Goal: Task Accomplishment & Management: Complete application form

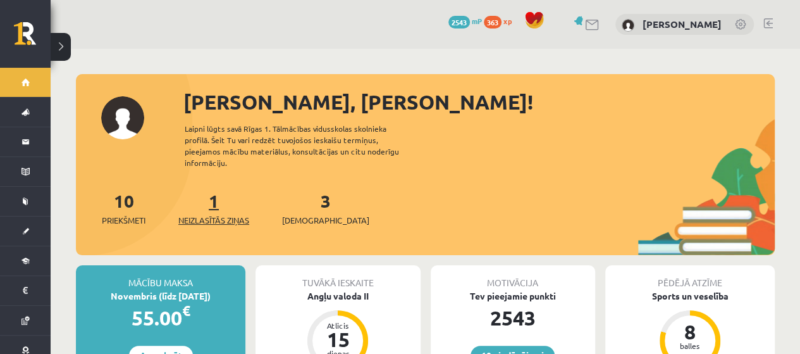
click at [227, 214] on span "Neizlasītās ziņas" at bounding box center [213, 220] width 71 height 13
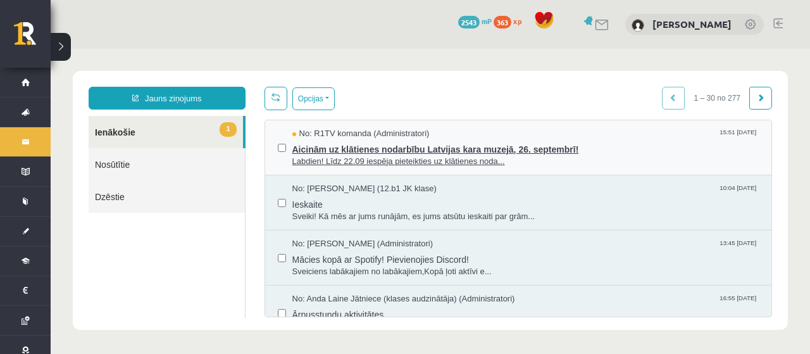
click at [562, 158] on span "Labdien! Līdz 22.09 iespēja pieteikties uz klātienes noda..." at bounding box center [525, 162] width 467 height 12
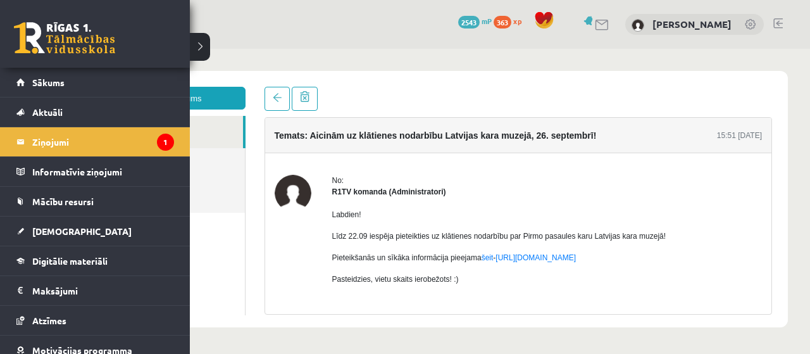
click at [52, 54] on div "0 Dāvanas 2543 mP 363 xp" at bounding box center [95, 34] width 190 height 68
click at [57, 49] on link at bounding box center [64, 38] width 101 height 32
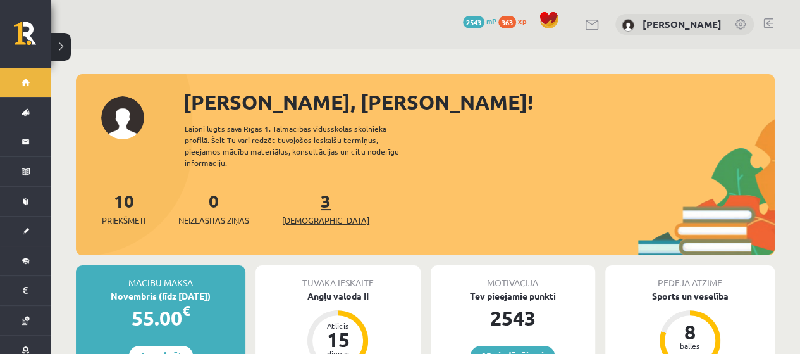
click at [305, 198] on link "3 Ieskaites" at bounding box center [325, 207] width 87 height 37
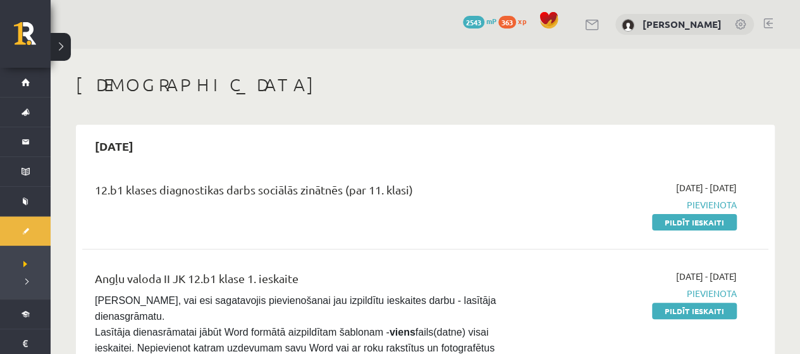
scroll to position [63, 0]
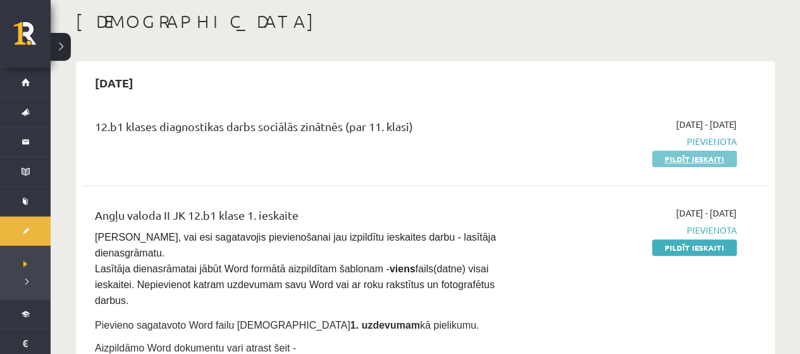
click at [718, 159] on link "Pildīt ieskaiti" at bounding box center [694, 159] width 85 height 16
click at [687, 166] on div "12.b1 klases diagnostikas darbs sociālās zinātnēs (par 11. klasi) [DATE] - [DAT…" at bounding box center [425, 141] width 686 height 73
click at [385, 138] on div "12.b1 klases diagnostikas darbs sociālās zinātnēs (par 11. klasi)" at bounding box center [306, 129] width 422 height 23
click at [350, 144] on div "12.b1 klases diagnostikas darbs sociālās zinātnēs (par 11. klasi)" at bounding box center [305, 141] width 441 height 47
click at [722, 161] on link "Pildīt ieskaiti" at bounding box center [694, 159] width 85 height 16
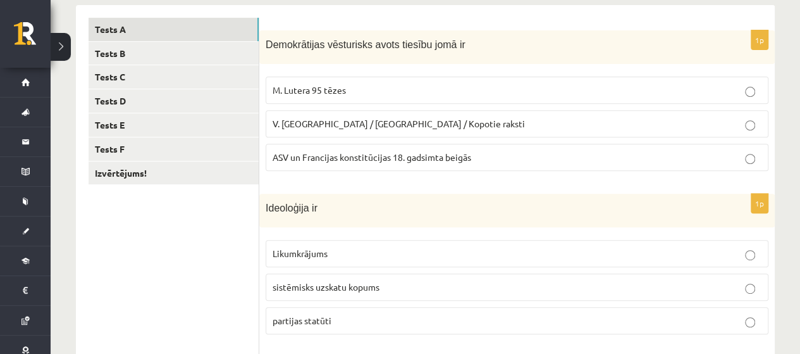
scroll to position [190, 0]
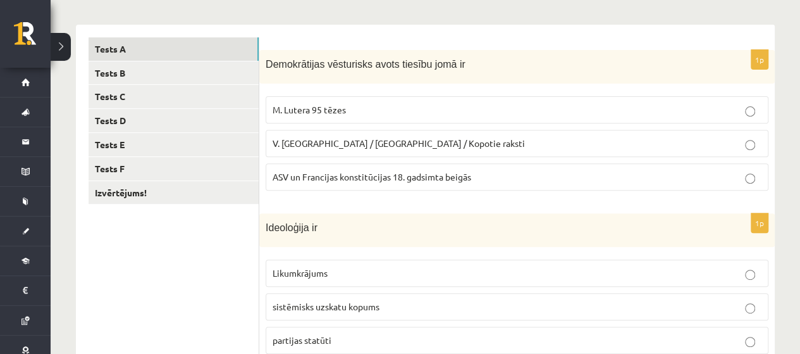
click at [356, 171] on span "ASV un Francijas konstitūcijas 18. gadsimta beigās" at bounding box center [372, 176] width 199 height 11
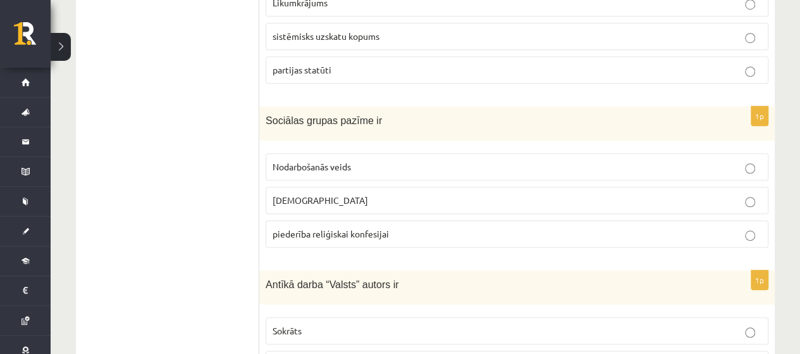
scroll to position [380, 0]
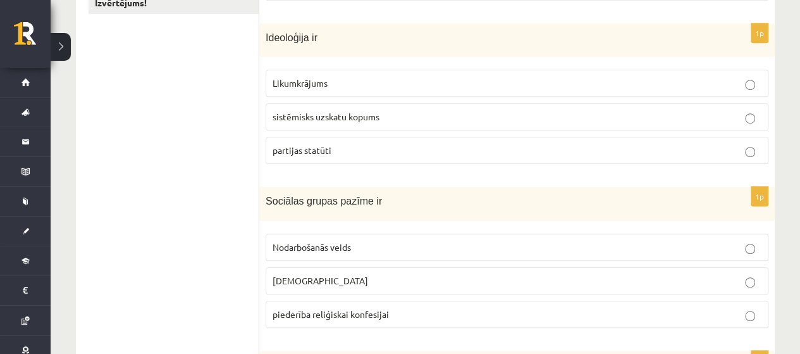
click at [359, 118] on span "sistēmisks uzskatu kopums" at bounding box center [326, 116] width 107 height 11
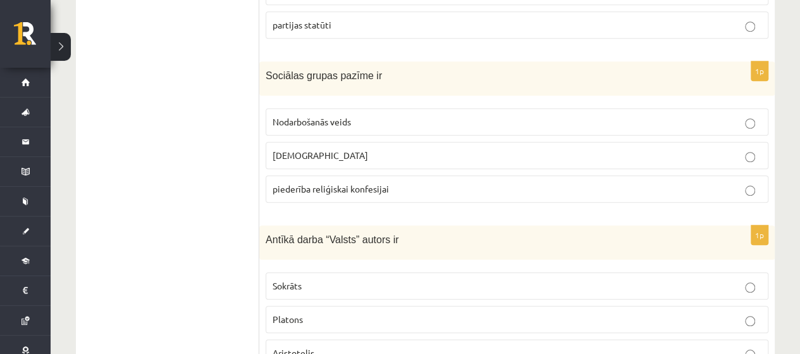
scroll to position [506, 0]
click at [332, 186] on span "piederība reliģiskai konfesijai" at bounding box center [331, 187] width 116 height 11
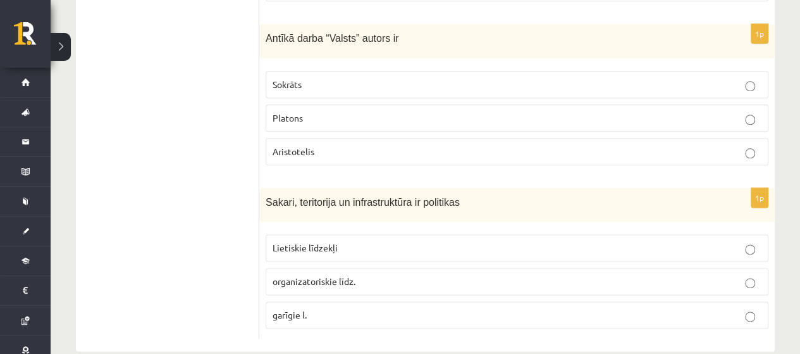
scroll to position [721, 0]
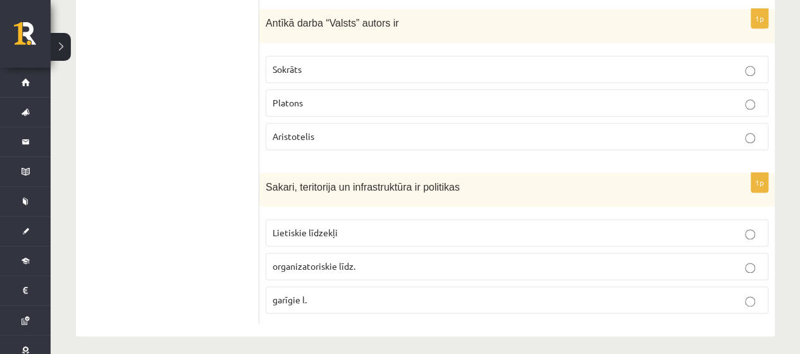
click at [344, 101] on p "Platons" at bounding box center [517, 102] width 489 height 13
click at [423, 226] on p "Lietiskie līdzekļi" at bounding box center [517, 232] width 489 height 13
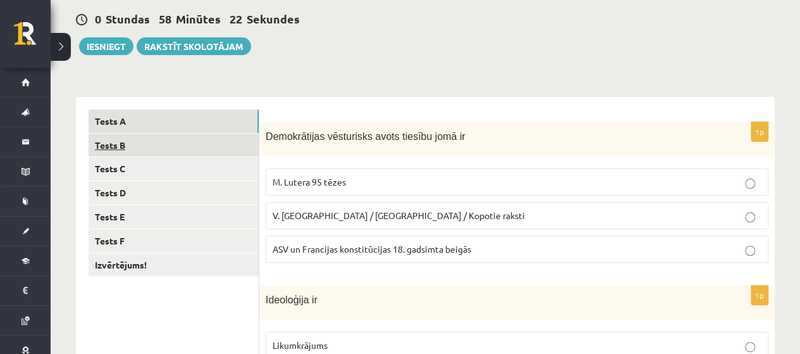
scroll to position [89, 0]
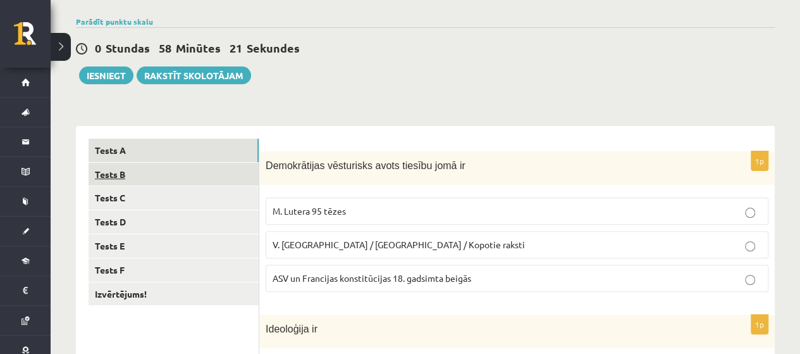
click at [230, 172] on link "Tests B" at bounding box center [174, 174] width 170 height 23
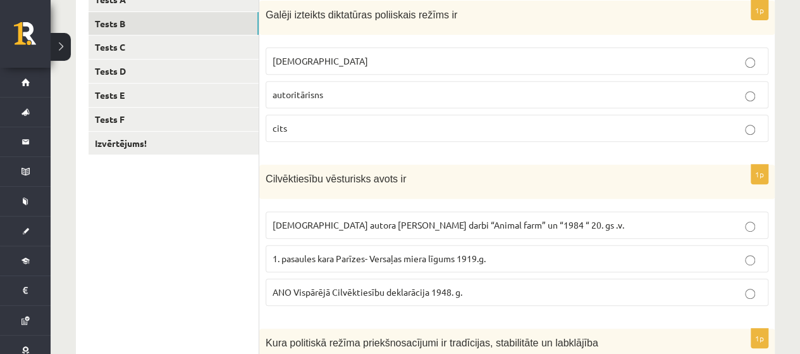
scroll to position [240, 0]
drag, startPoint x: 456, startPoint y: 50, endPoint x: 450, endPoint y: 41, distance: 10.9
click at [455, 46] on label "totalitārisms" at bounding box center [517, 59] width 503 height 27
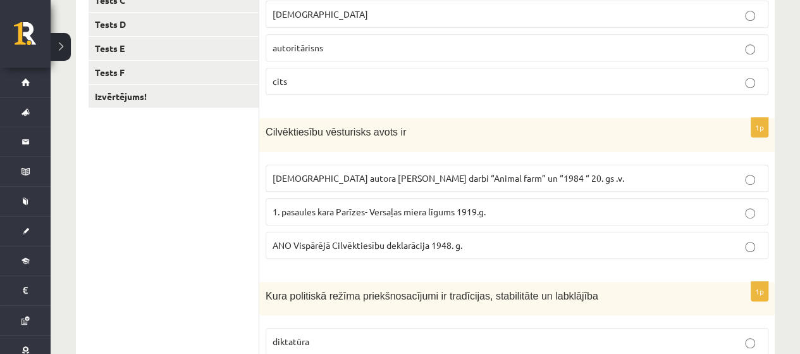
scroll to position [304, 0]
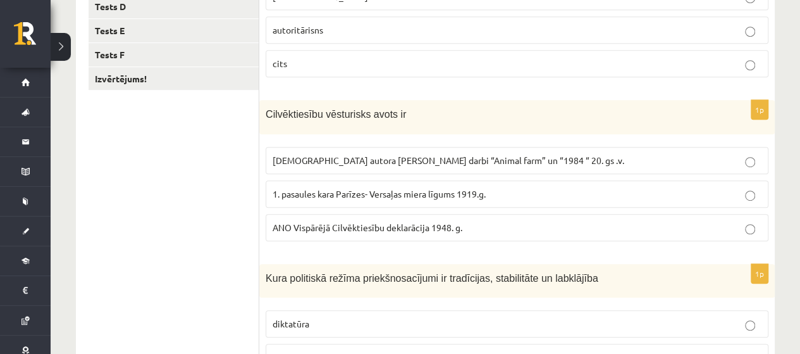
click at [466, 226] on p "ANO Vispārējā Cilvēktiesību deklarācija 1948. g." at bounding box center [517, 227] width 489 height 13
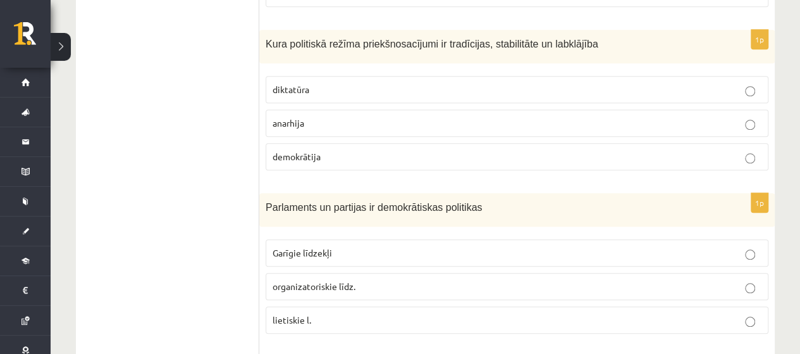
scroll to position [557, 0]
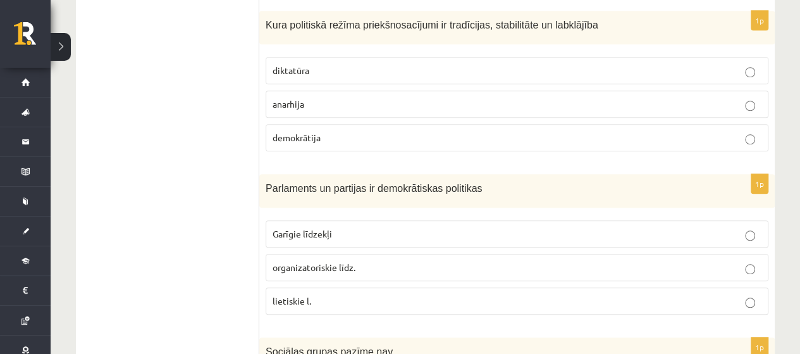
click at [394, 136] on p "demokrātija" at bounding box center [517, 137] width 489 height 13
click at [540, 266] on p "organizatoriskie līdz." at bounding box center [517, 267] width 489 height 13
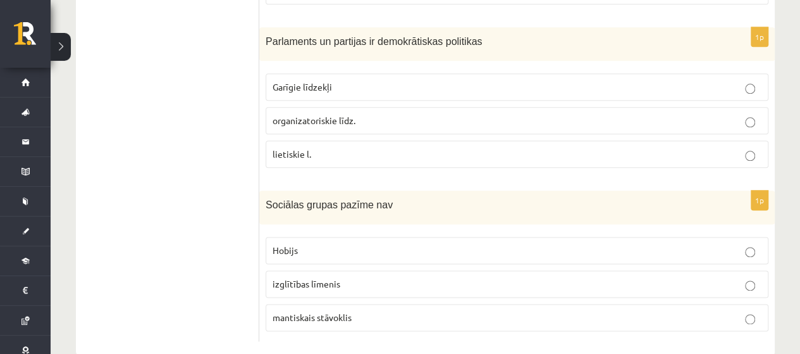
scroll to position [721, 0]
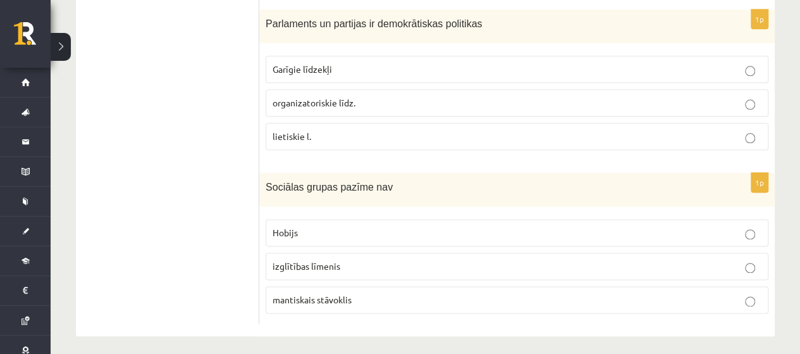
click at [356, 228] on p "Hobijs" at bounding box center [517, 232] width 489 height 13
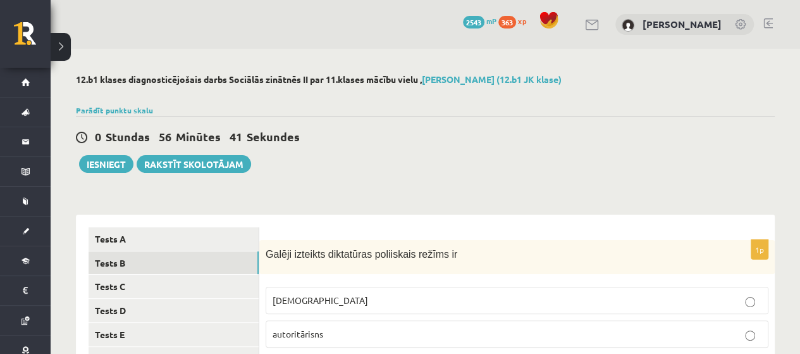
scroll to position [0, 0]
click at [162, 279] on link "Tests C" at bounding box center [174, 286] width 170 height 23
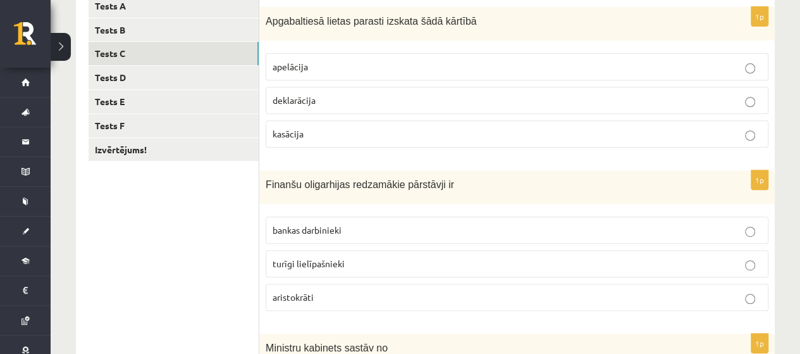
scroll to position [238, 0]
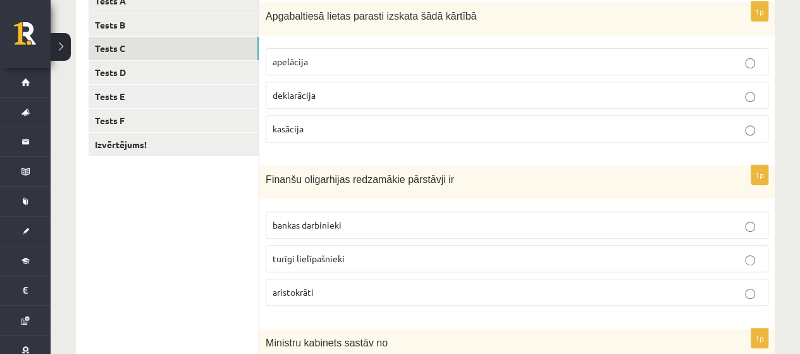
click at [504, 61] on p "apelācija" at bounding box center [517, 61] width 489 height 13
click at [358, 263] on label "turīgi lielīpašnieki" at bounding box center [517, 258] width 503 height 27
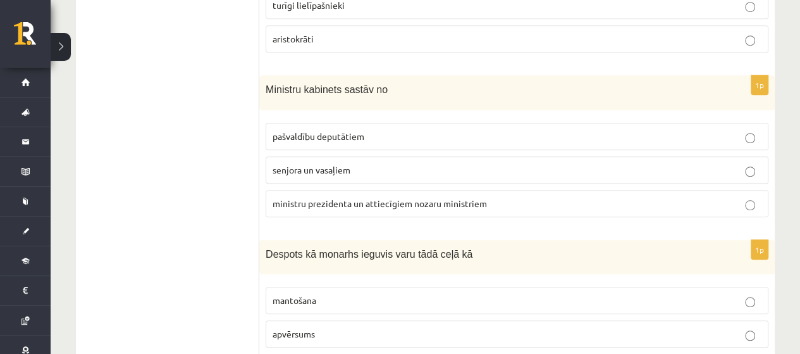
scroll to position [554, 0]
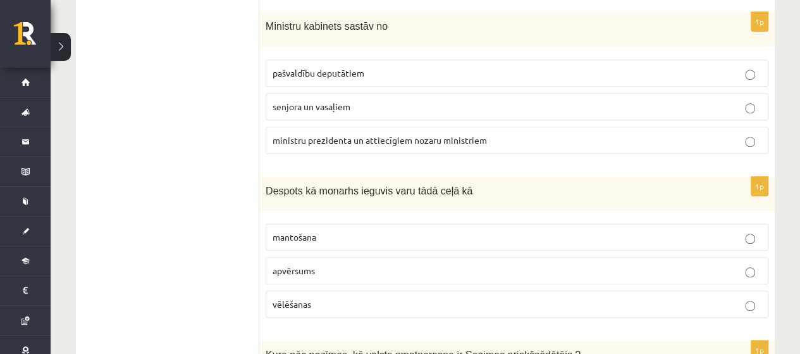
click at [383, 142] on label "ministru prezidenta un attiecīgiem nozaru ministriem" at bounding box center [517, 140] width 503 height 27
click at [326, 270] on p "apvērsums" at bounding box center [517, 270] width 489 height 13
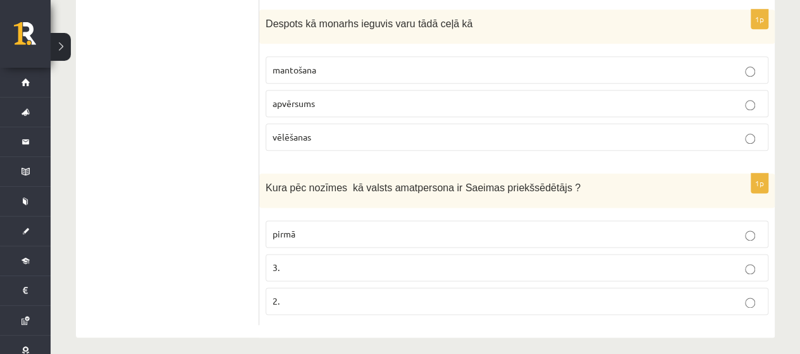
scroll to position [723, 0]
click at [371, 293] on p "2." at bounding box center [517, 299] width 489 height 13
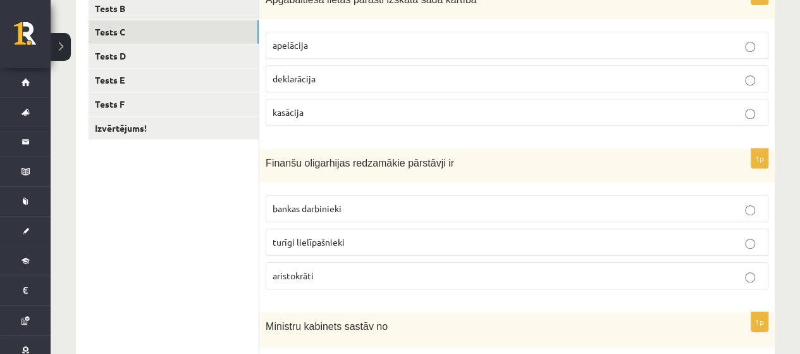
scroll to position [216, 0]
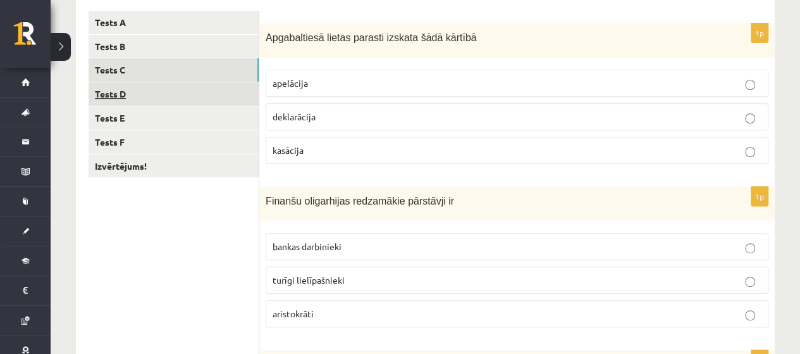
click at [143, 92] on link "Tests D" at bounding box center [174, 93] width 170 height 23
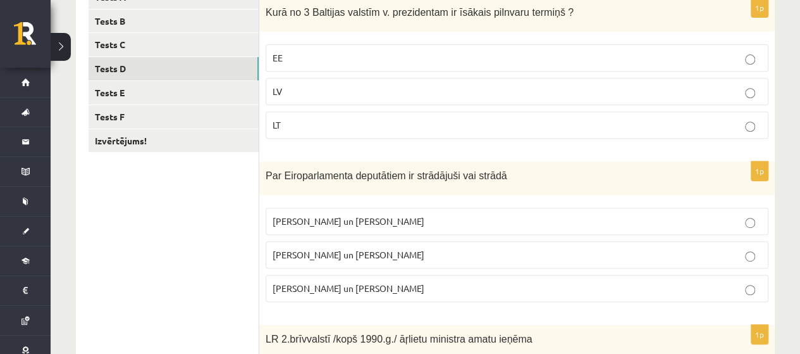
scroll to position [235, 0]
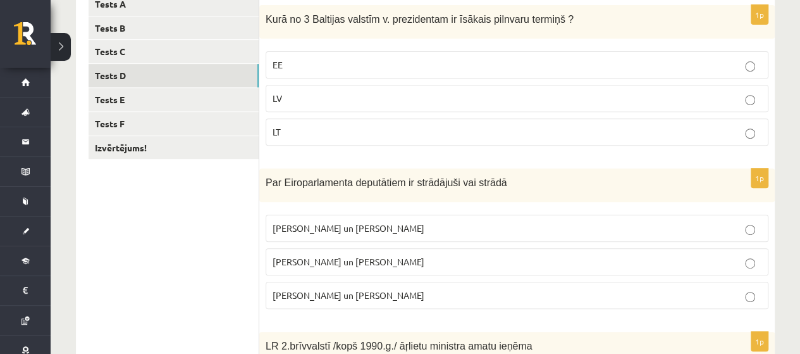
click at [419, 65] on p "EE" at bounding box center [517, 64] width 489 height 13
click at [390, 264] on p "I. Vaidere un N. Ušakovs" at bounding box center [517, 261] width 489 height 13
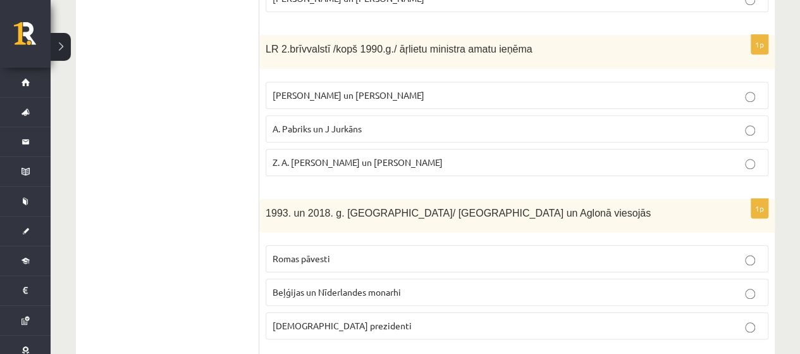
scroll to position [551, 0]
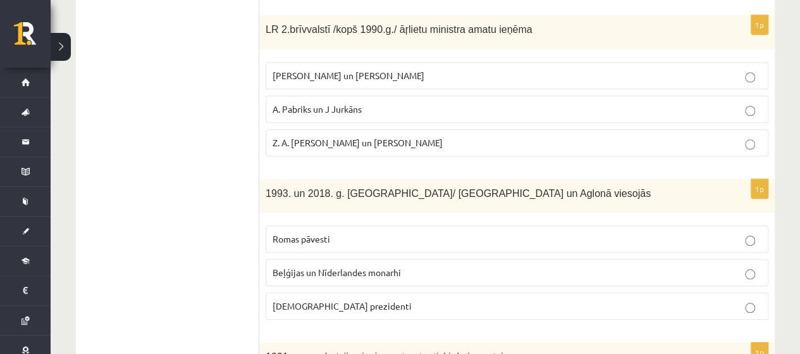
click at [555, 110] on p "A. Pabriks un J Jurkāns" at bounding box center [517, 108] width 489 height 13
click at [452, 232] on p "Romas pāvesti" at bounding box center [517, 238] width 489 height 13
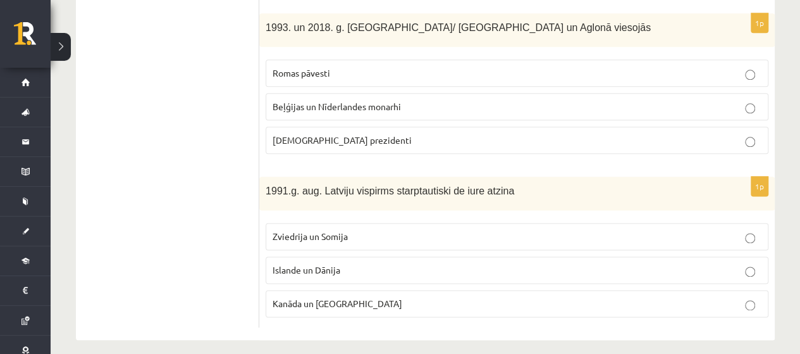
scroll to position [721, 0]
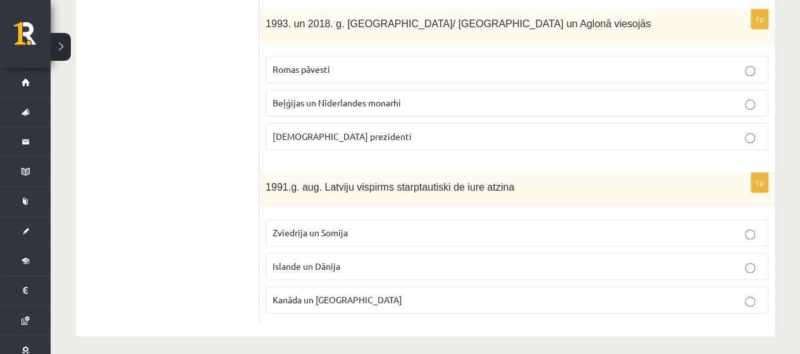
click at [757, 264] on p "Islande un Dānija" at bounding box center [517, 265] width 489 height 13
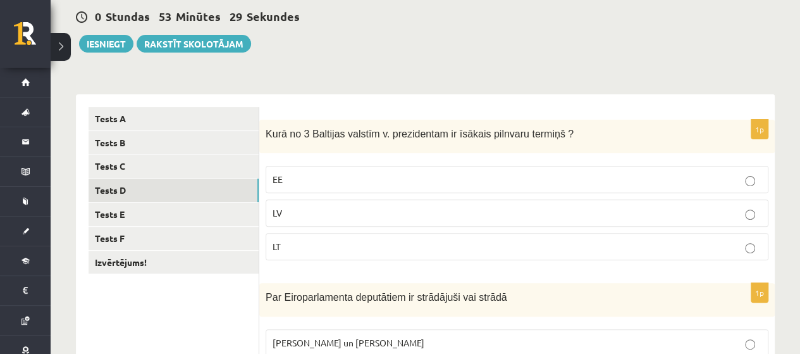
scroll to position [88, 0]
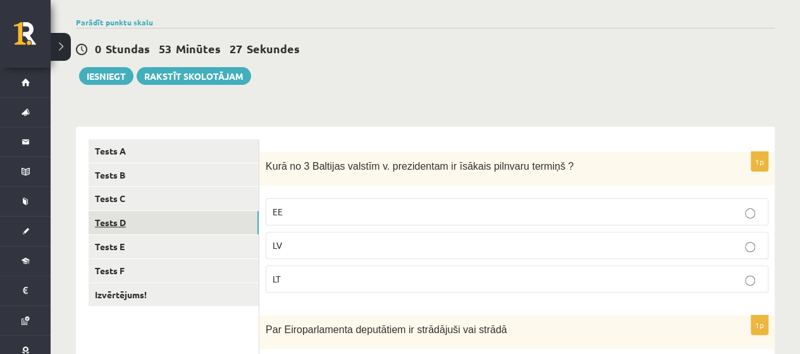
click at [154, 231] on link "Tests D" at bounding box center [174, 222] width 170 height 23
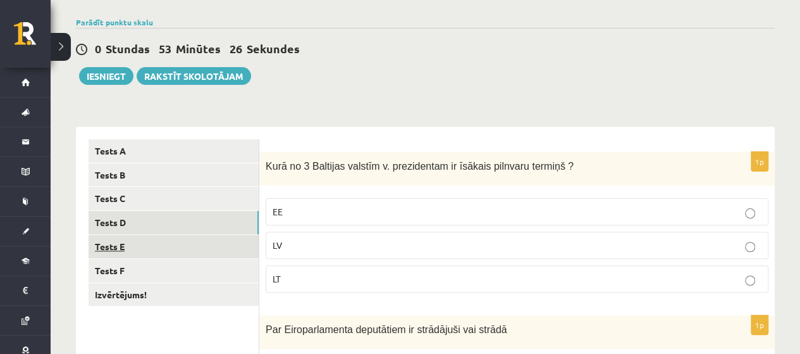
click at [149, 245] on link "Tests E" at bounding box center [174, 246] width 170 height 23
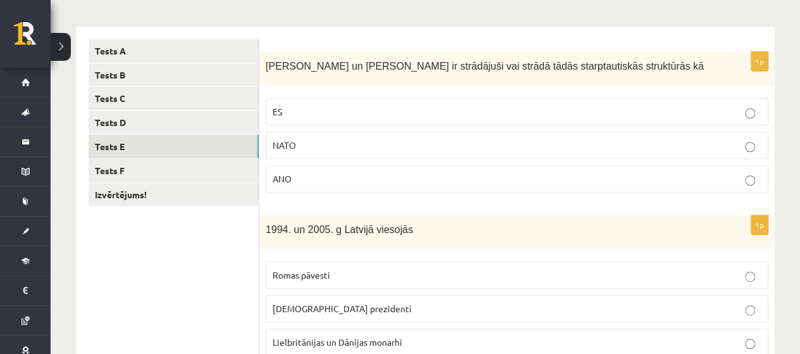
scroll to position [214, 0]
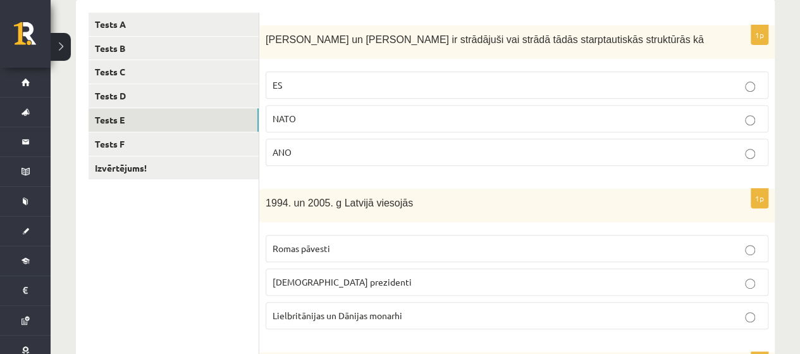
click at [592, 74] on label "ES" at bounding box center [517, 84] width 503 height 27
click at [349, 278] on p "ASV prezidenti" at bounding box center [517, 281] width 489 height 13
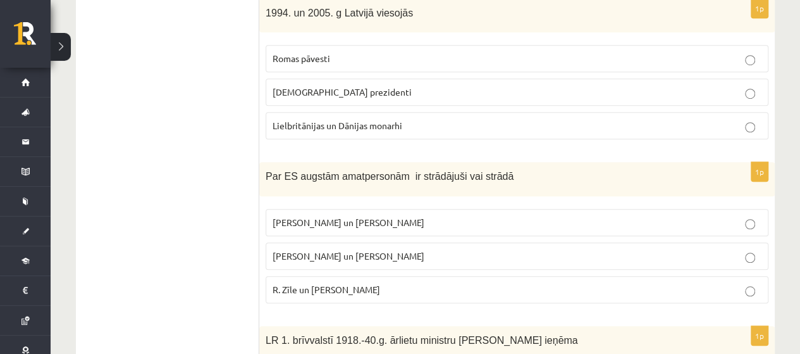
scroll to position [531, 0]
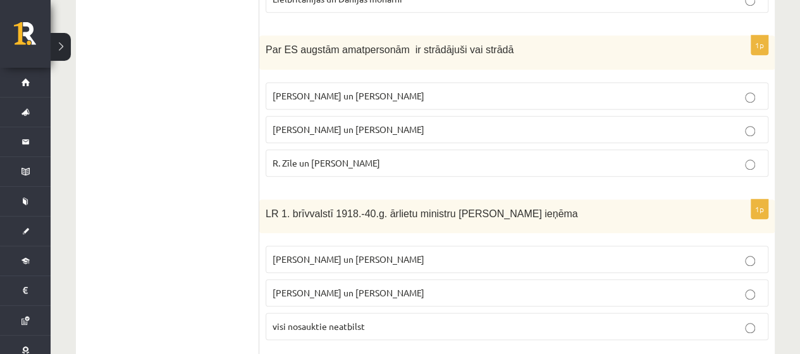
click at [549, 159] on p "R. Zīle un V.Dombrovskis" at bounding box center [517, 162] width 489 height 13
click at [403, 256] on p "Z. Meierovics un V. Munters" at bounding box center [517, 258] width 489 height 13
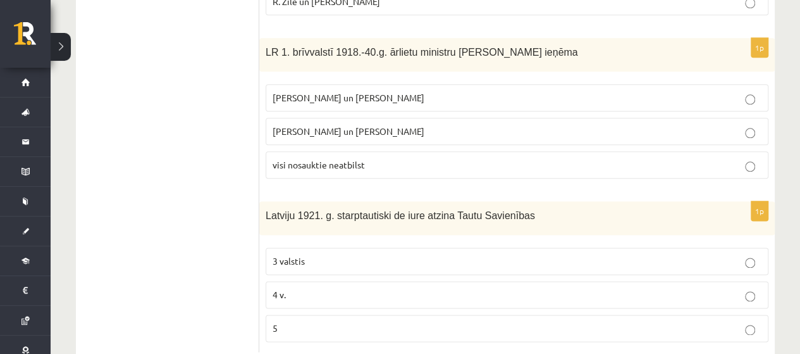
scroll to position [721, 0]
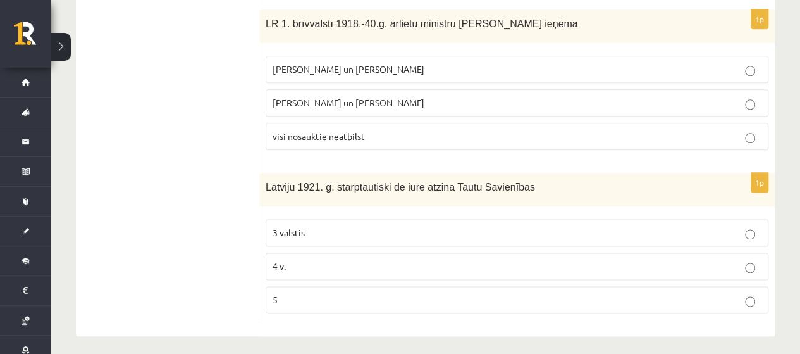
click at [333, 226] on p "3 valstis" at bounding box center [517, 232] width 489 height 13
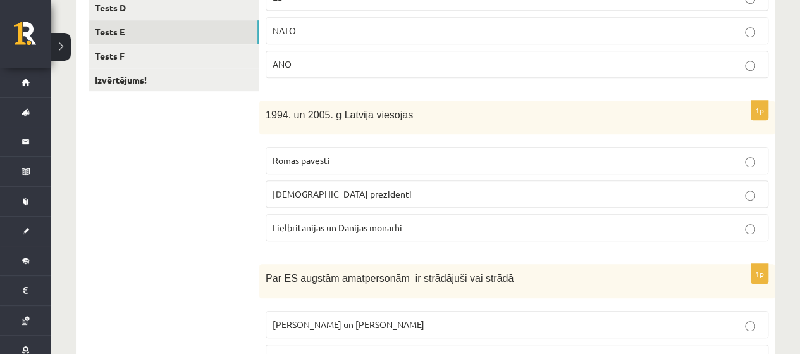
scroll to position [214, 0]
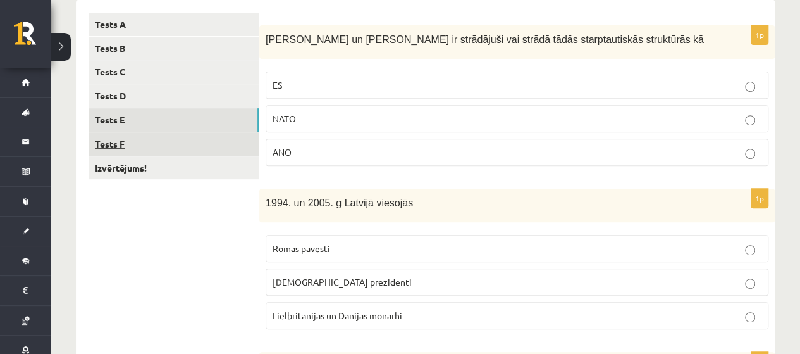
click at [200, 147] on link "Tests F" at bounding box center [174, 143] width 170 height 23
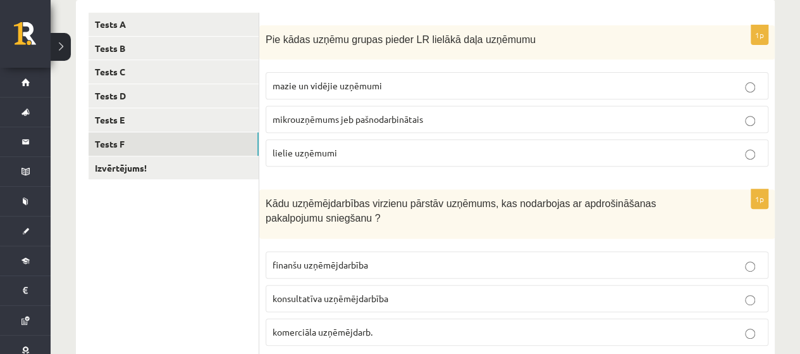
click at [581, 70] on fieldset "mazie un vidējie uzņēmumi mikrouzņēmums jeb pašnodarbinātais lielie uzņēmumi" at bounding box center [517, 118] width 503 height 104
click at [580, 87] on p "mazie un vidējie uzņēmumi" at bounding box center [517, 85] width 489 height 13
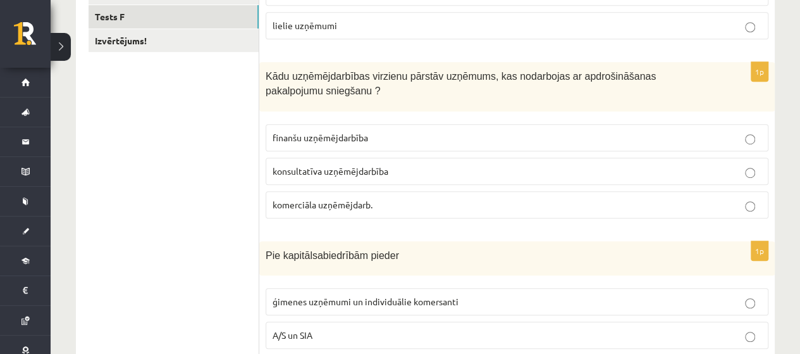
scroll to position [404, 0]
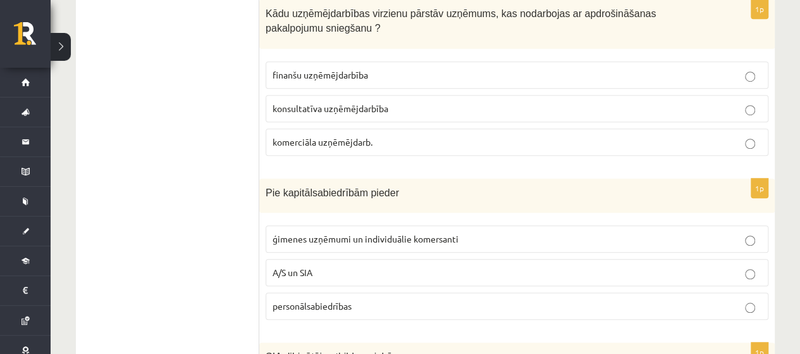
click at [526, 75] on p "finanšu uzņēmējdarbība" at bounding box center [517, 74] width 489 height 13
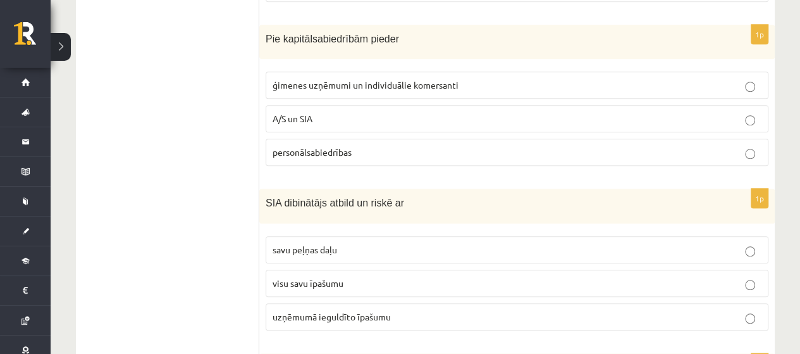
scroll to position [531, 0]
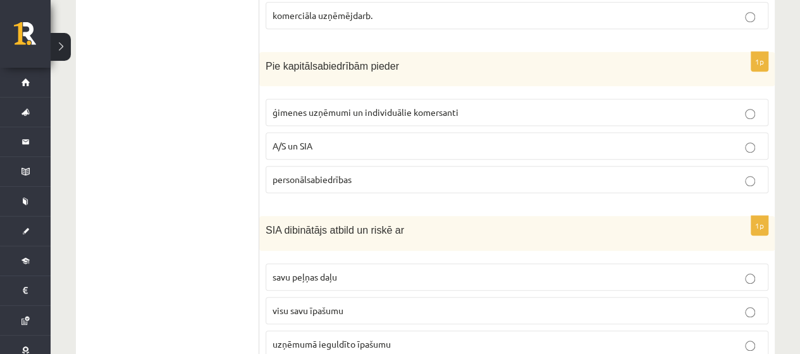
click at [339, 149] on label "A/S un SIA" at bounding box center [517, 145] width 503 height 27
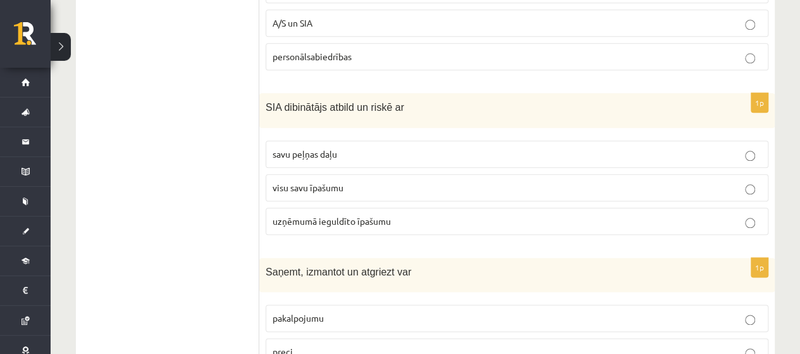
scroll to position [721, 0]
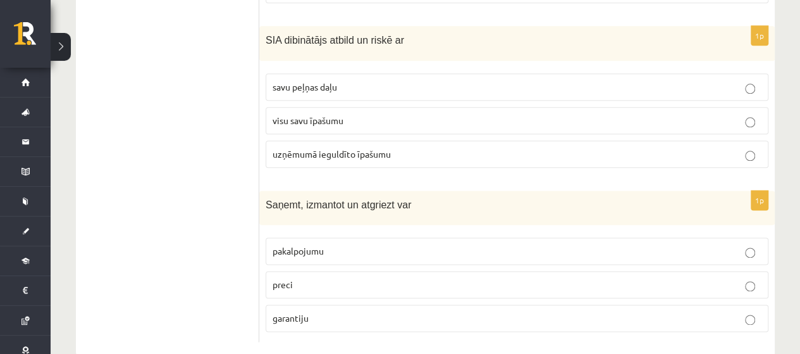
click at [325, 148] on span "uzņēmumā ieguldīto īpašumu" at bounding box center [332, 153] width 118 height 11
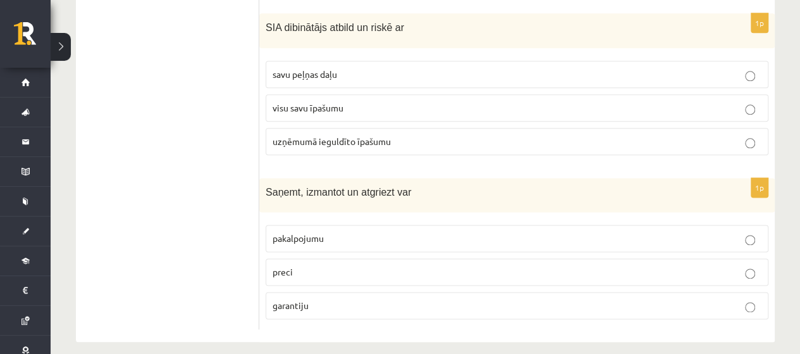
scroll to position [739, 0]
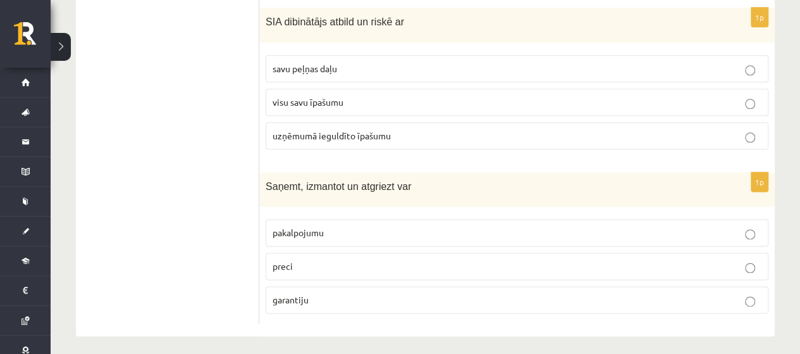
click at [574, 237] on label "pakalpojumu" at bounding box center [517, 232] width 503 height 27
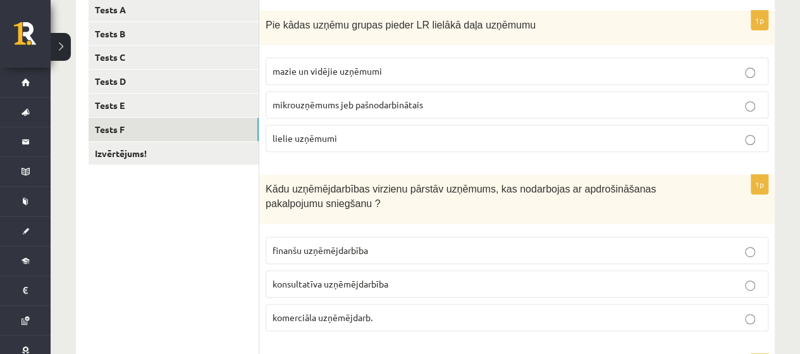
scroll to position [106, 0]
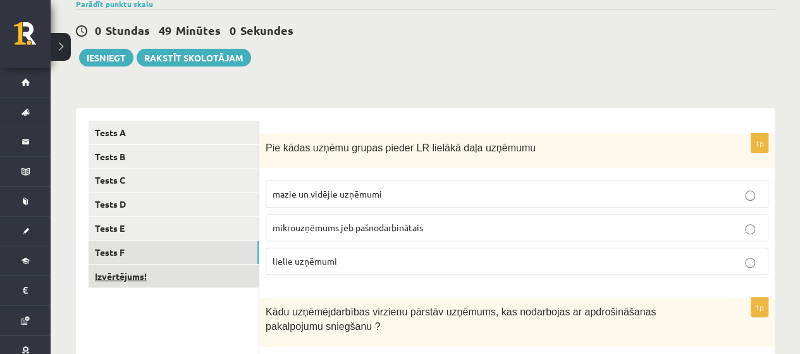
click at [194, 281] on link "Izvērtējums!" at bounding box center [174, 275] width 170 height 23
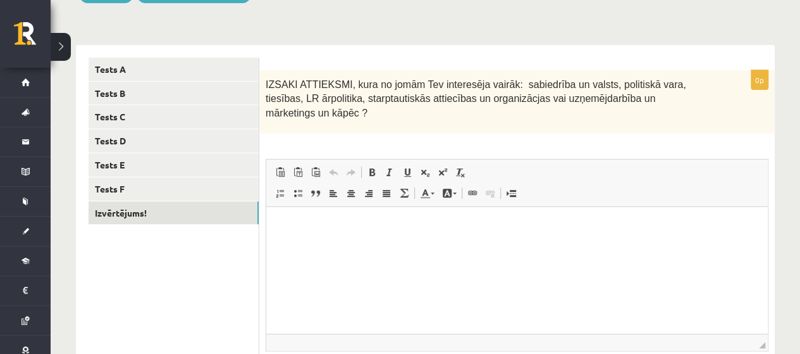
scroll to position [233, 0]
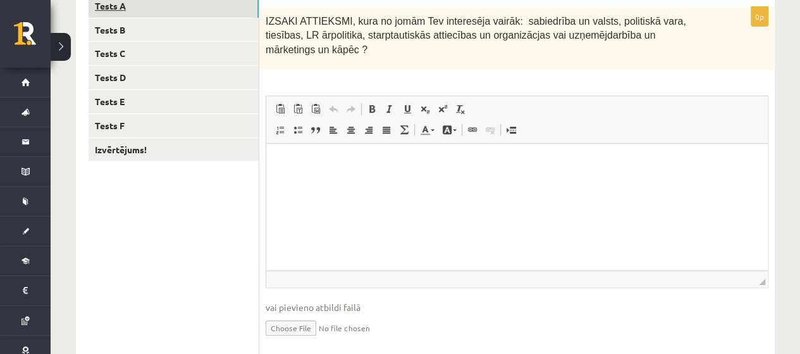
click at [153, 8] on link "Tests A" at bounding box center [174, 5] width 170 height 23
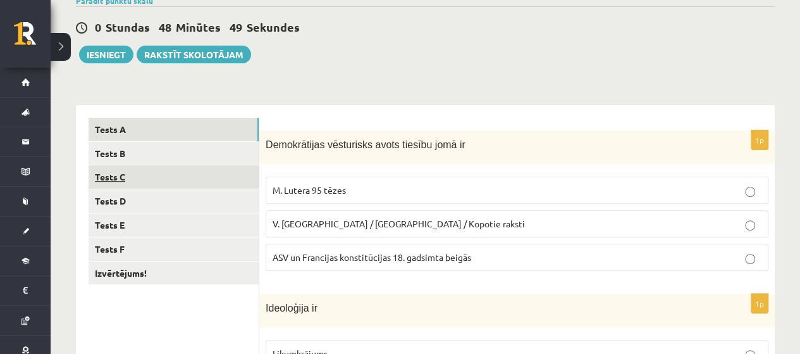
scroll to position [90, 0]
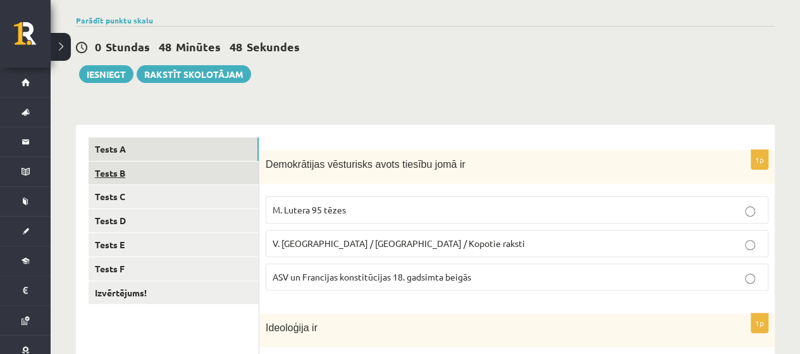
click at [182, 170] on link "Tests B" at bounding box center [174, 172] width 170 height 23
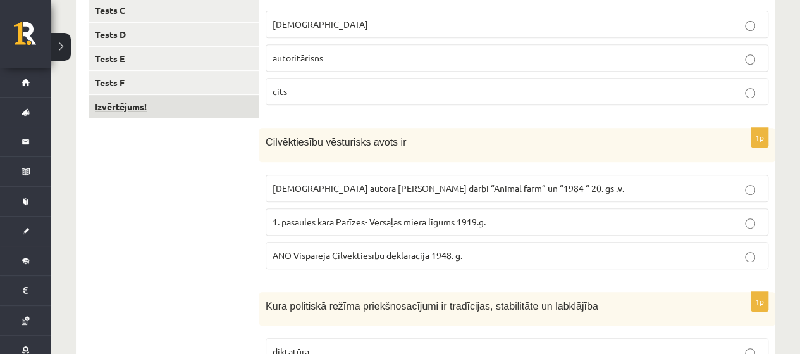
scroll to position [216, 0]
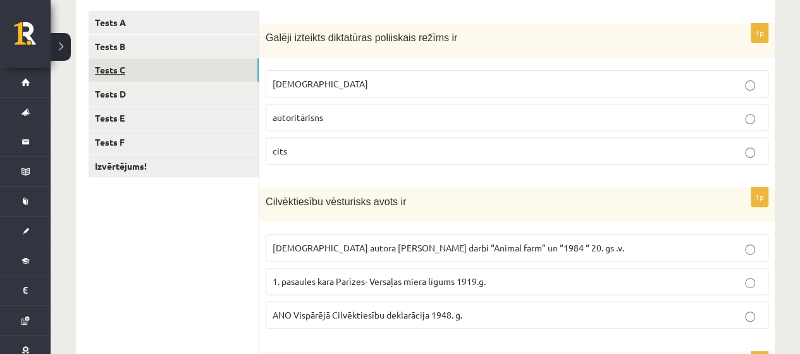
click at [159, 71] on link "Tests C" at bounding box center [174, 69] width 170 height 23
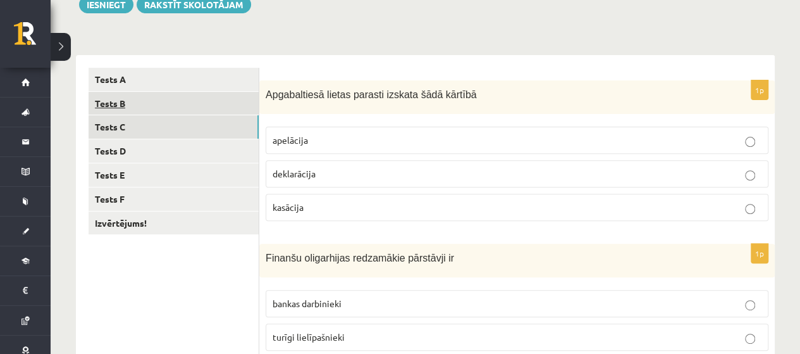
scroll to position [90, 0]
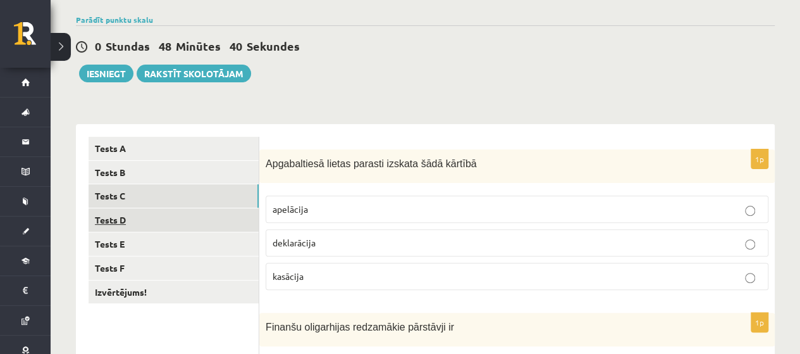
click at [185, 218] on link "Tests D" at bounding box center [174, 219] width 170 height 23
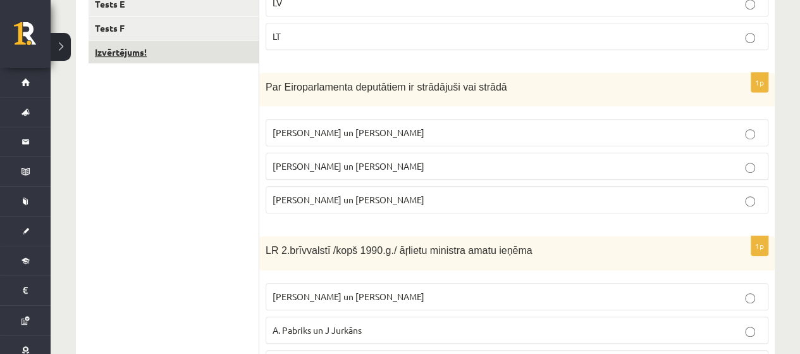
scroll to position [215, 0]
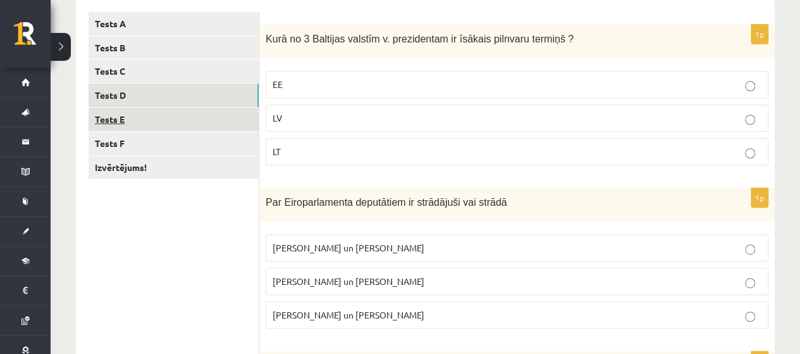
click at [162, 121] on link "Tests E" at bounding box center [174, 119] width 170 height 23
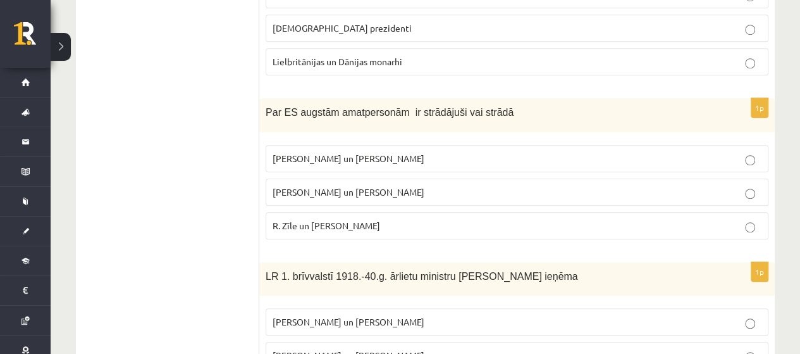
scroll to position [89, 0]
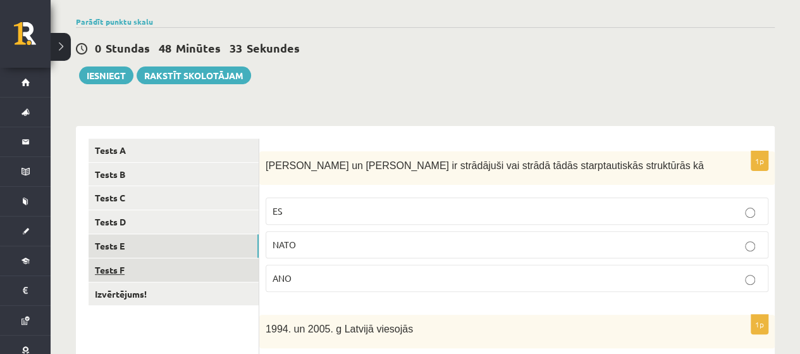
click at [189, 272] on link "Tests F" at bounding box center [174, 269] width 170 height 23
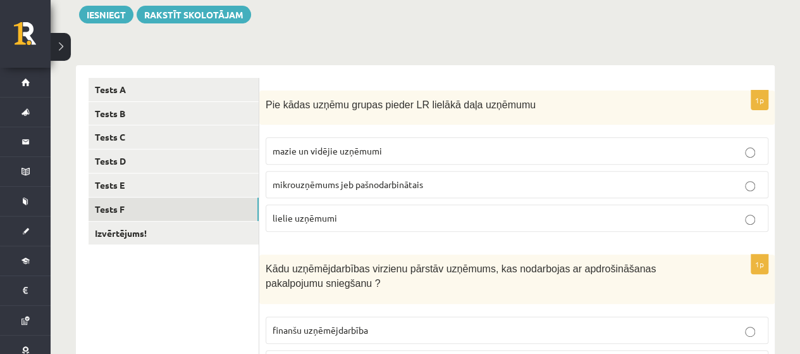
scroll to position [44, 0]
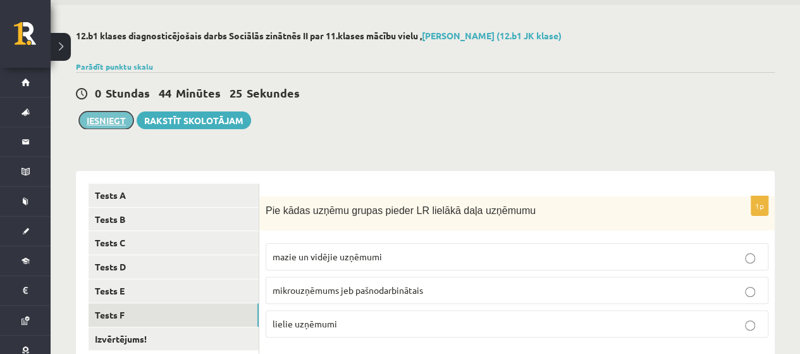
click at [107, 115] on button "Iesniegt" at bounding box center [106, 120] width 54 height 18
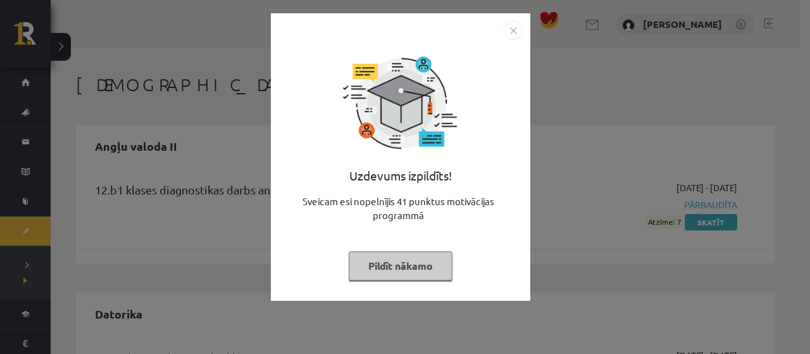
click at [409, 261] on button "Pildīt nākamo" at bounding box center [401, 265] width 104 height 29
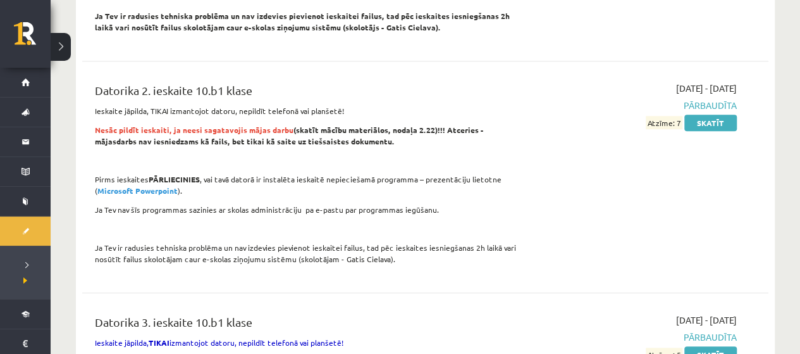
scroll to position [822, 0]
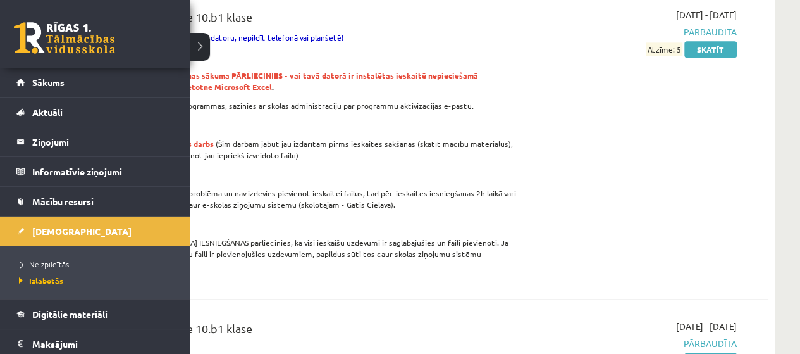
click at [49, 53] on link at bounding box center [64, 38] width 101 height 32
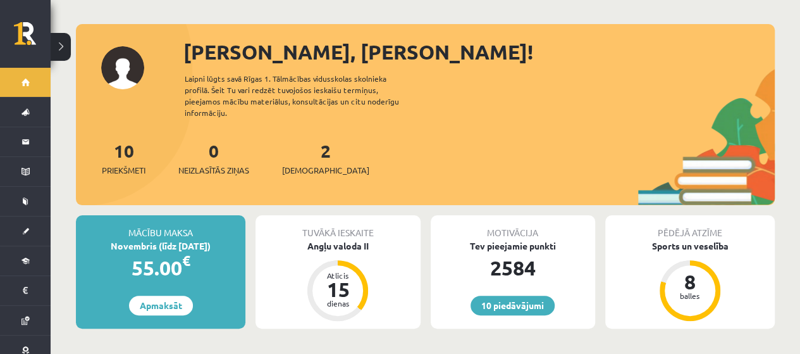
scroll to position [127, 0]
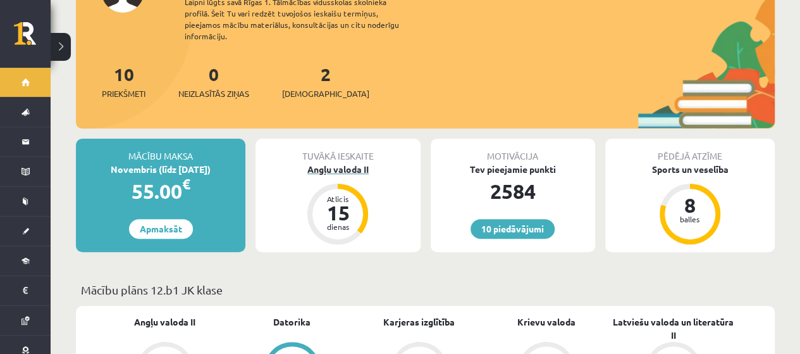
click at [333, 163] on div "Angļu valoda II" at bounding box center [338, 169] width 164 height 13
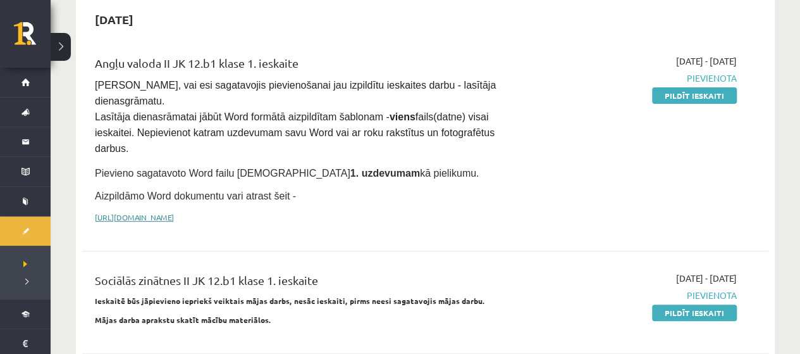
scroll to position [253, 0]
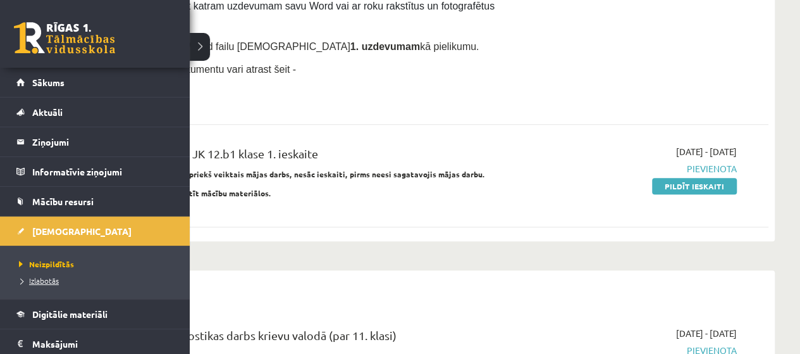
click at [52, 282] on span "Izlabotās" at bounding box center [37, 280] width 43 height 10
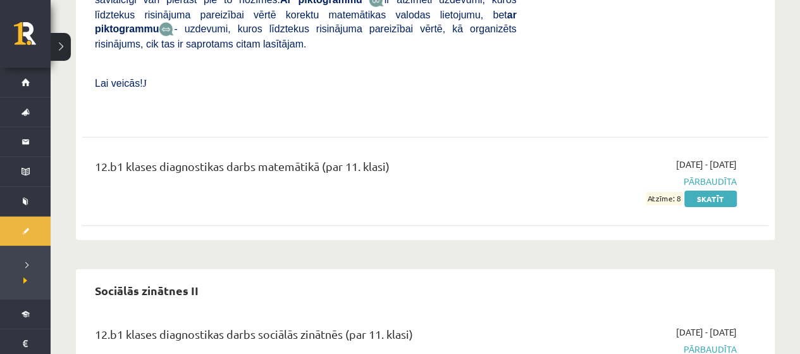
scroll to position [6580, 0]
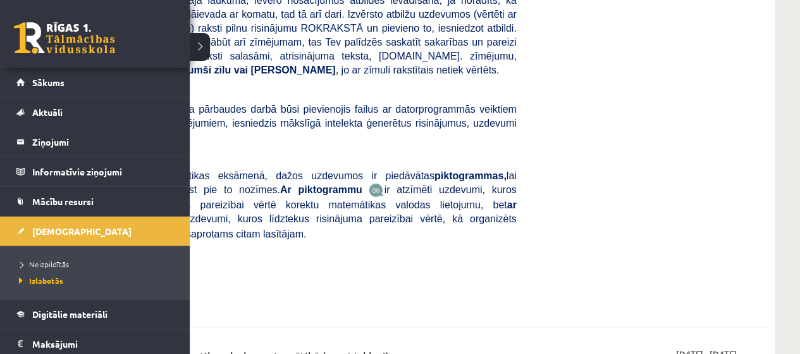
click at [32, 41] on link at bounding box center [64, 38] width 101 height 32
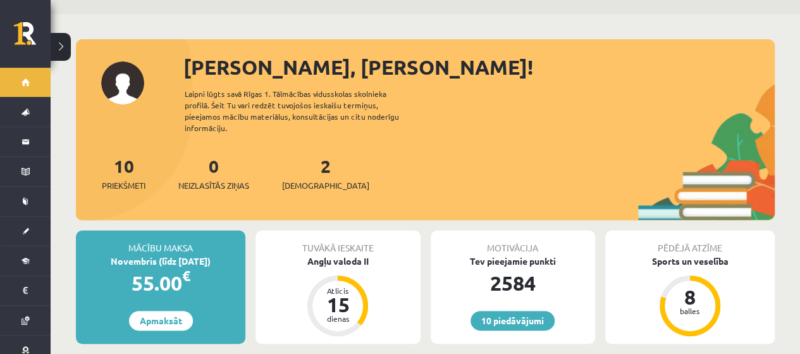
scroll to position [63, 0]
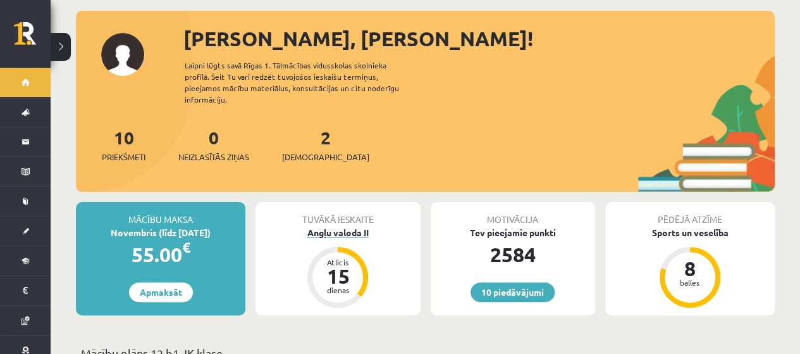
click at [361, 226] on div "Angļu valoda II" at bounding box center [338, 232] width 164 height 13
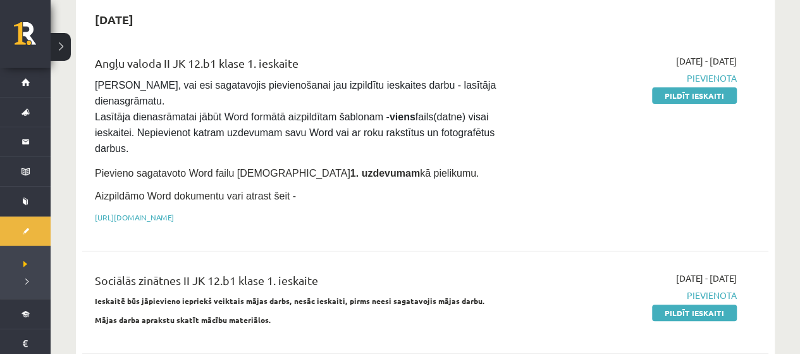
scroll to position [190, 0]
